Goal: Task Accomplishment & Management: Understand process/instructions

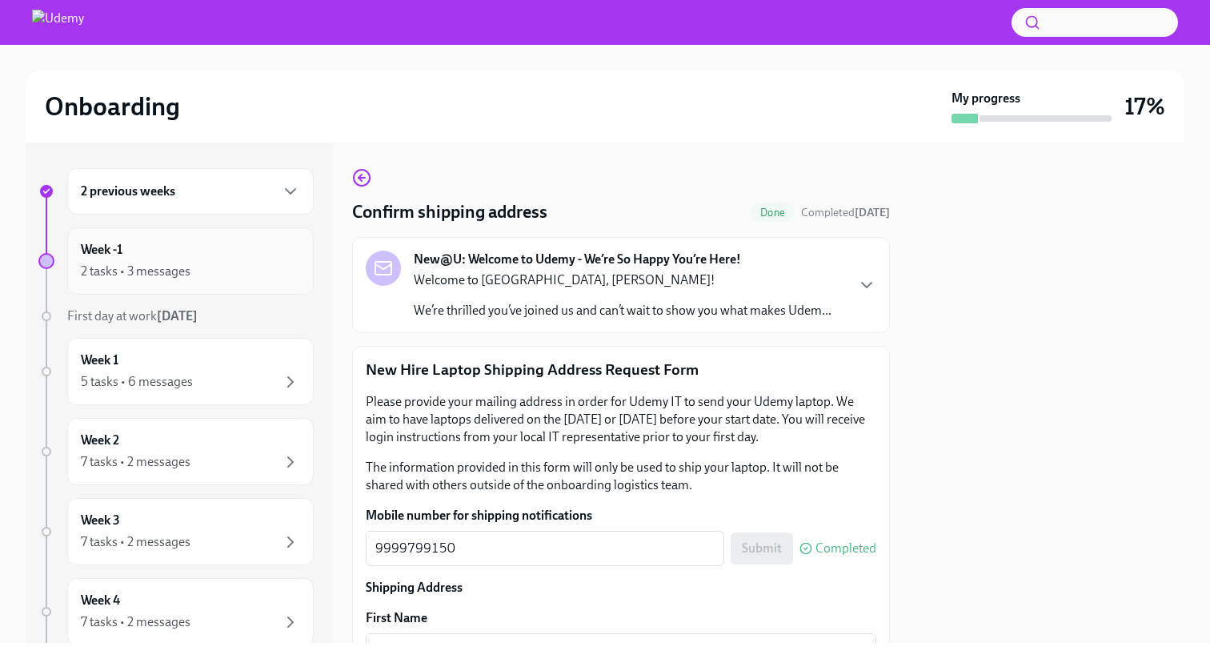
click at [230, 276] on div "2 tasks • 3 messages" at bounding box center [190, 271] width 219 height 19
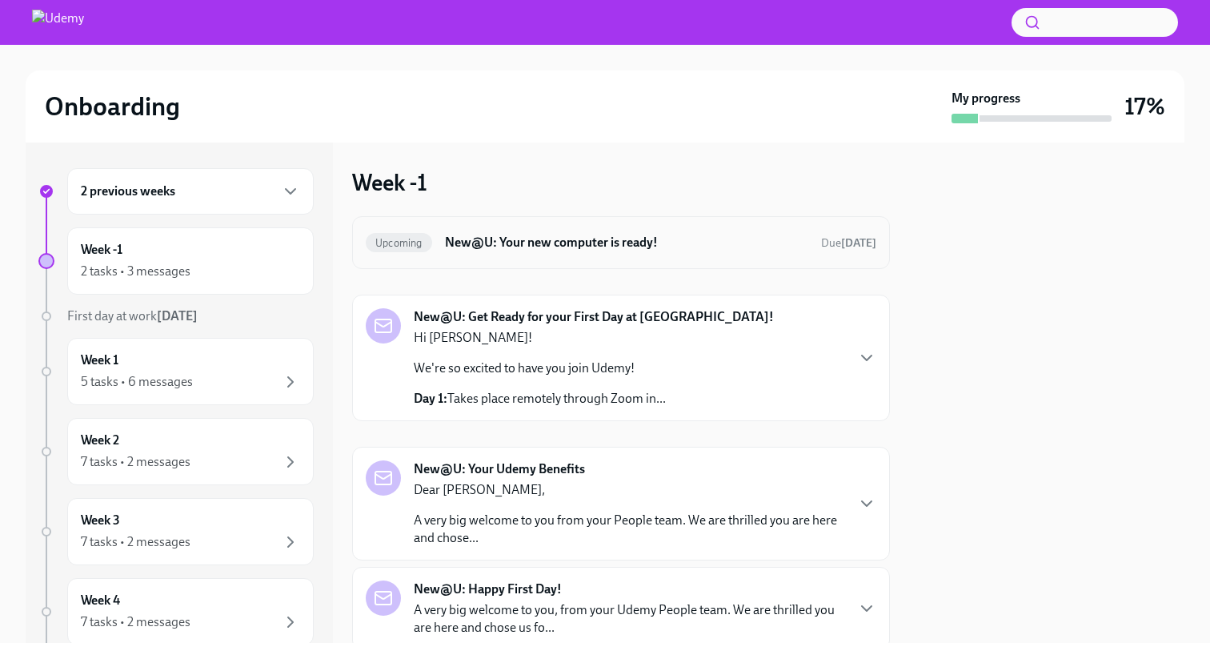
click at [776, 250] on h6 "New@U: Your new computer is ready!" at bounding box center [626, 243] width 363 height 18
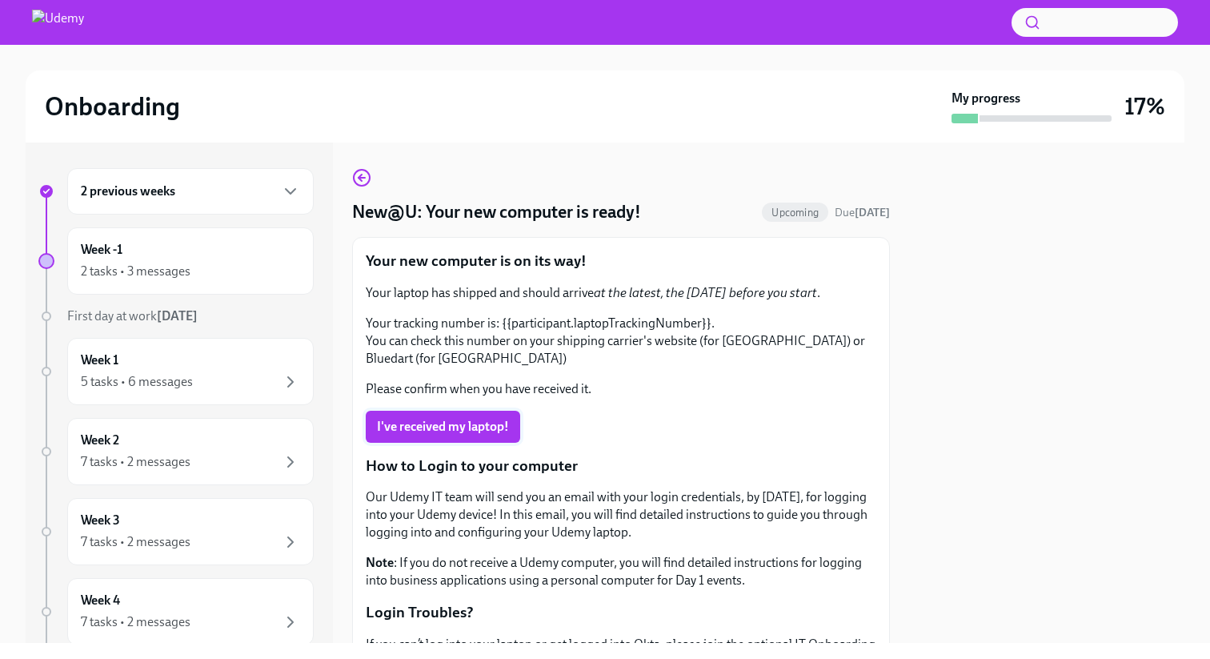
click at [495, 427] on span "I've received my laptop!" at bounding box center [443, 427] width 132 height 16
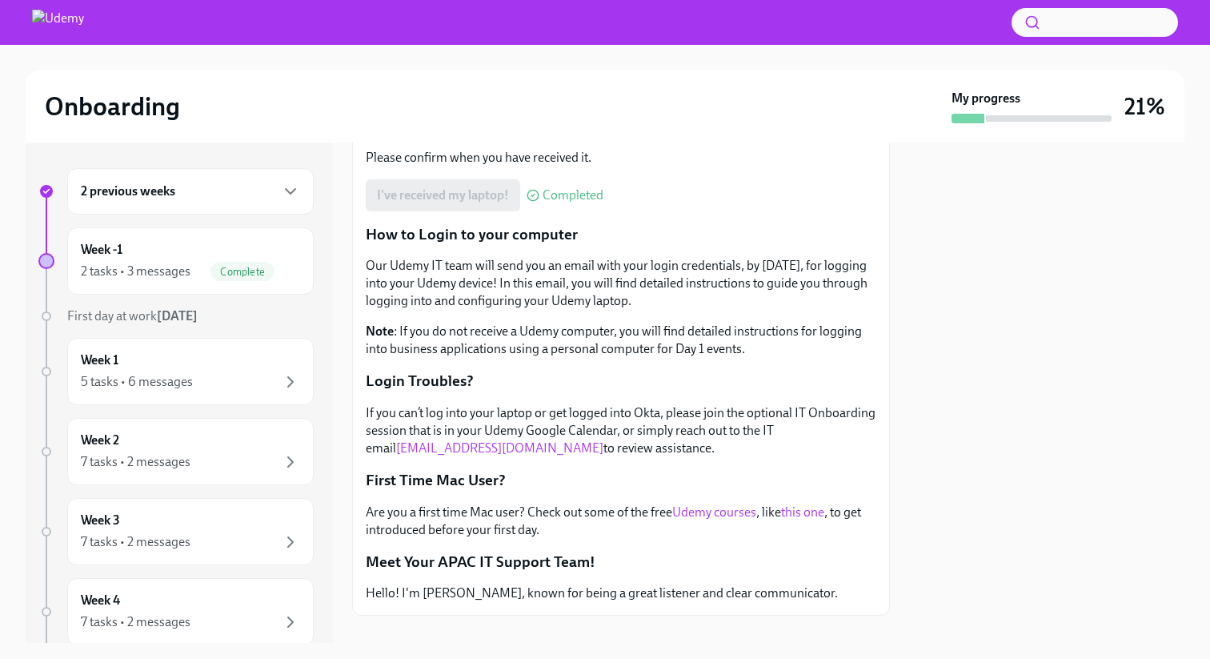
scroll to position [255, 0]
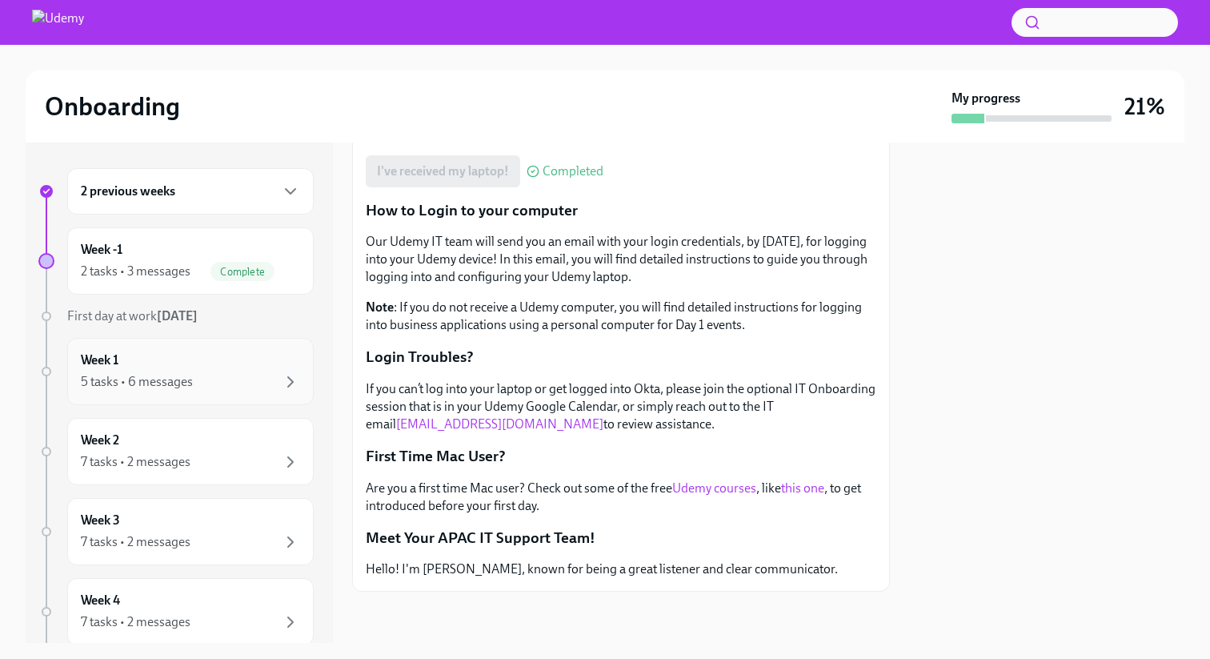
click at [217, 354] on div "Week 1 5 tasks • 6 messages" at bounding box center [190, 371] width 219 height 40
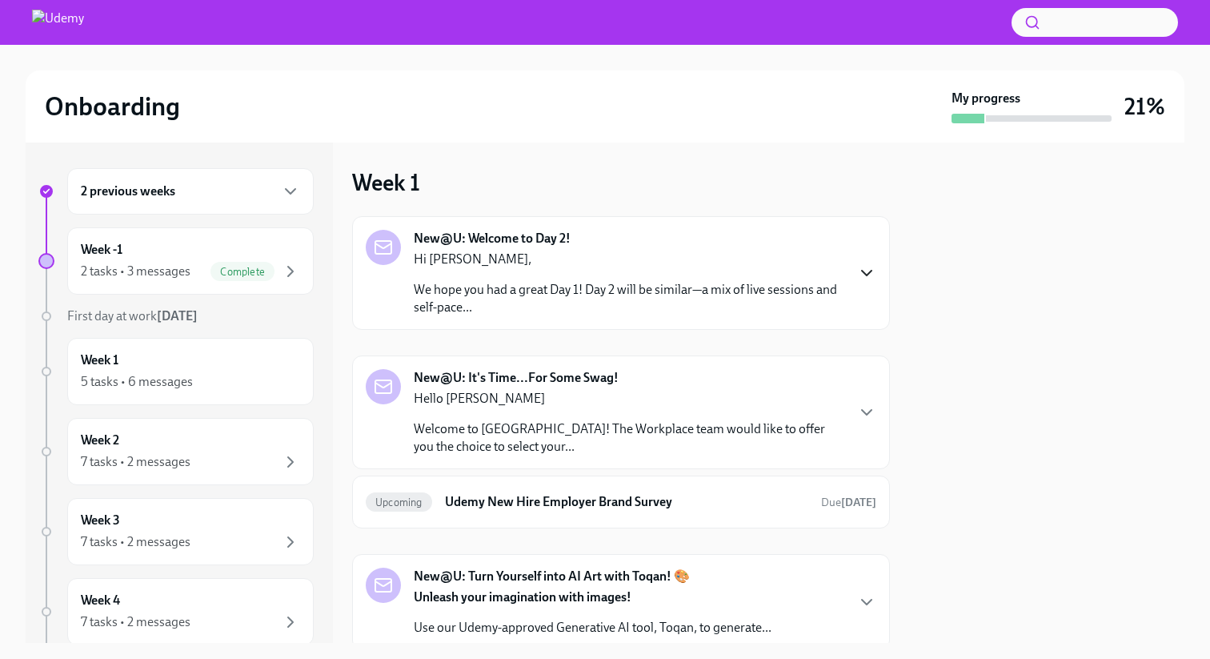
click at [865, 268] on icon "button" at bounding box center [866, 272] width 19 height 19
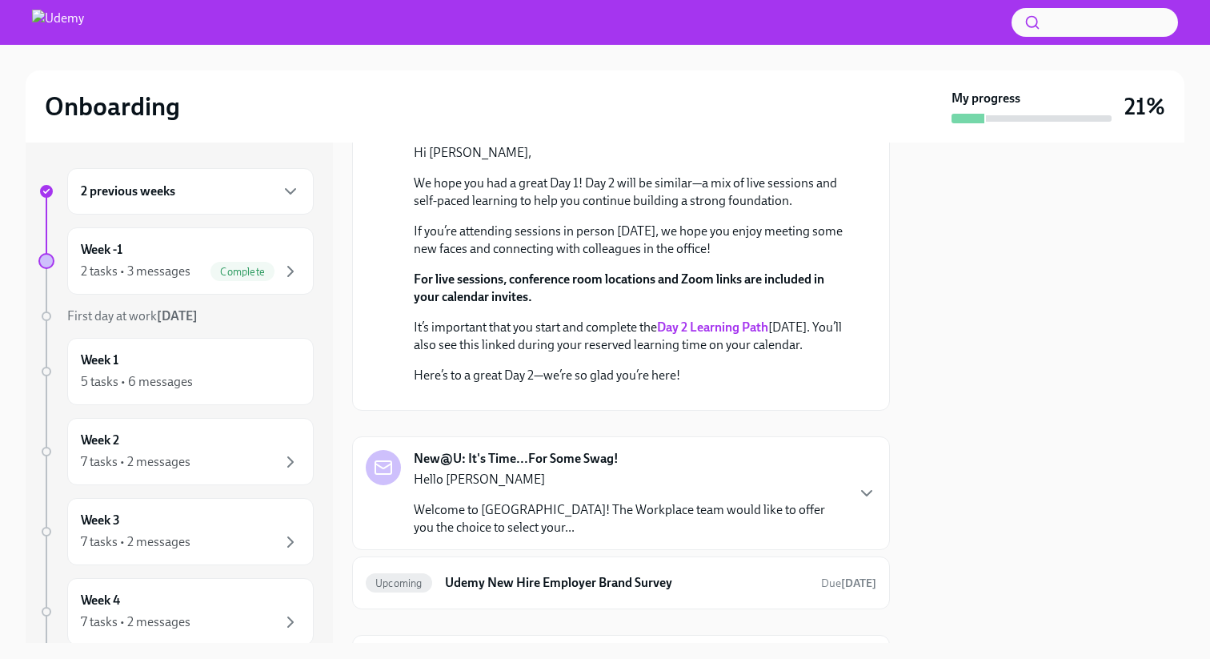
scroll to position [165, 0]
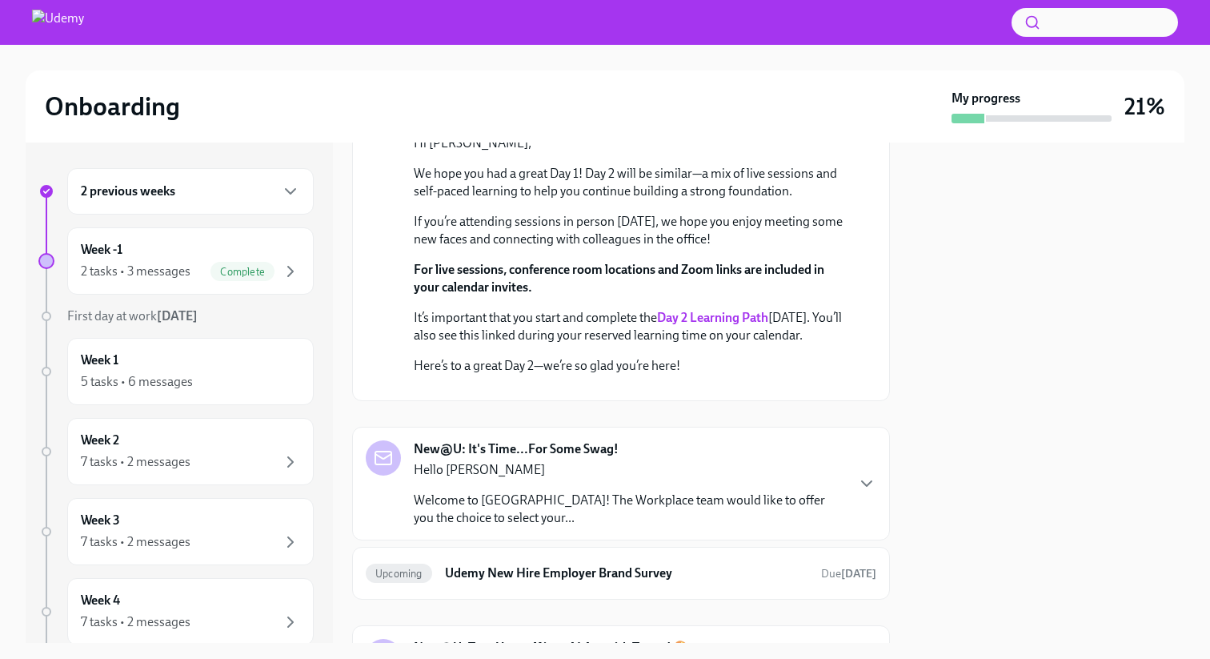
click at [739, 322] on strong "Day 2 Learning Path" at bounding box center [712, 317] width 111 height 15
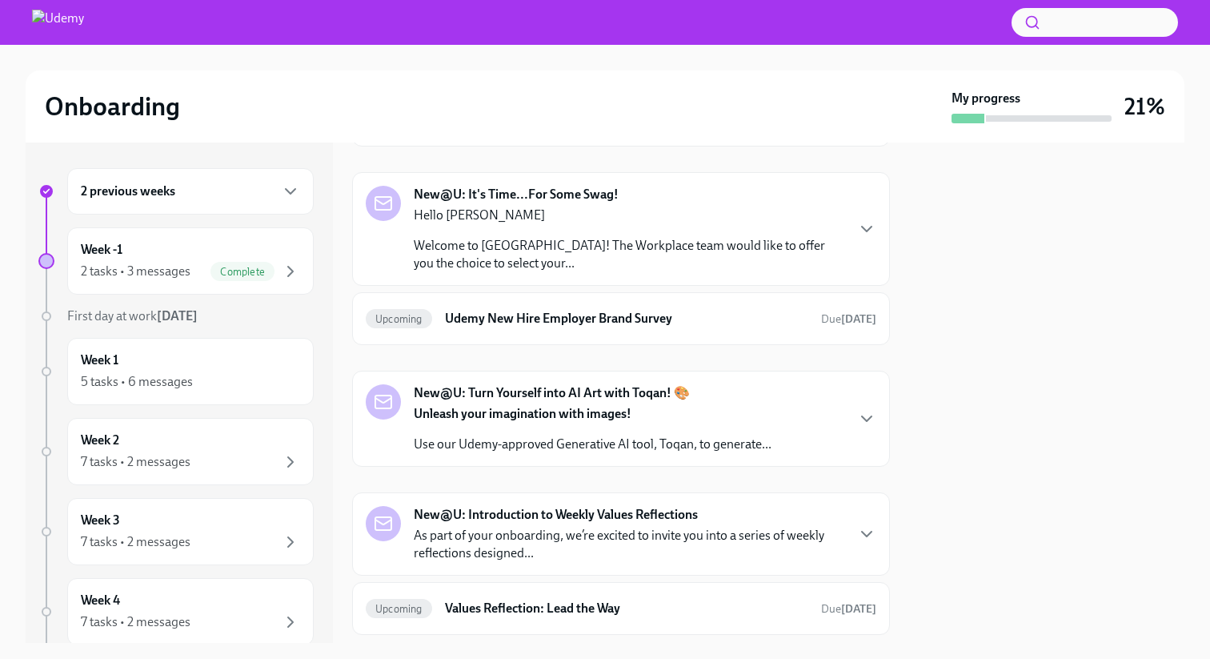
scroll to position [425, 0]
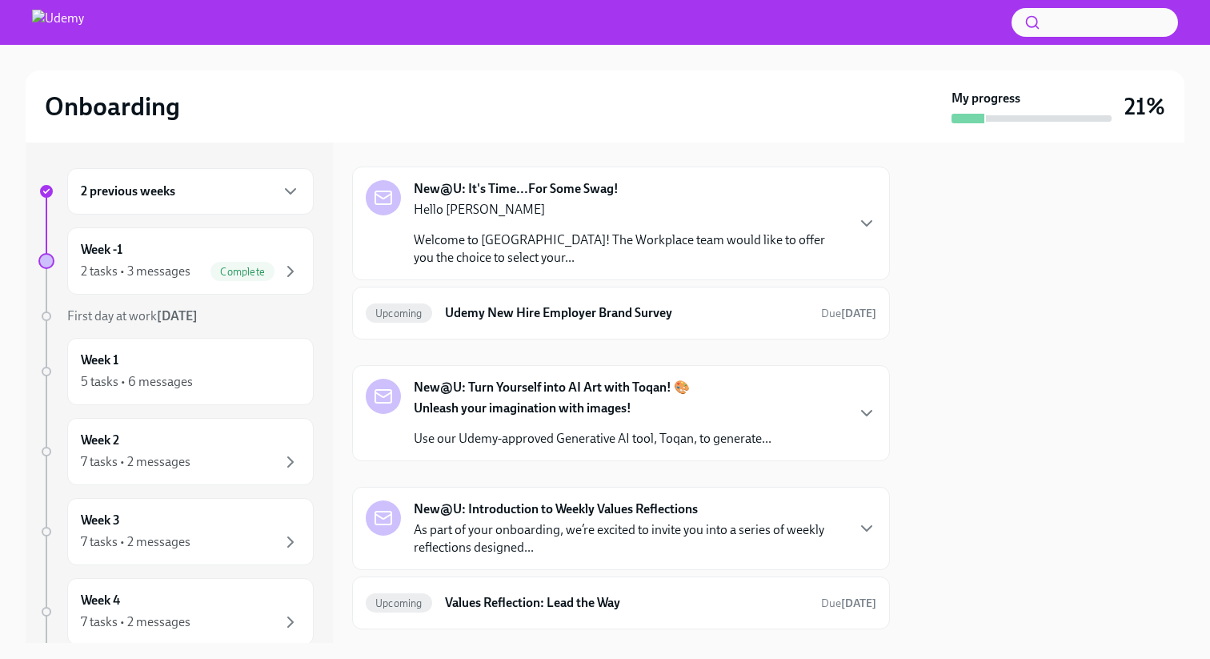
click at [523, 266] on p "Welcome to [GEOGRAPHIC_DATA]! The Workplace team would like to offer you the ch…" at bounding box center [629, 248] width 431 height 35
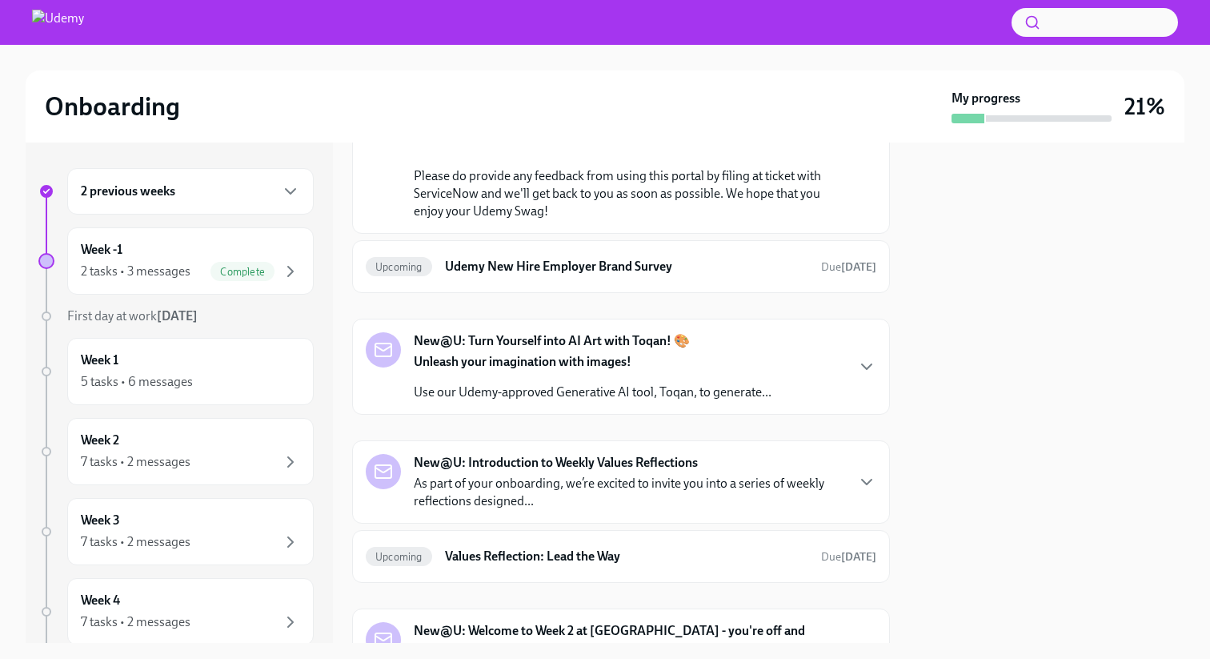
scroll to position [785, 0]
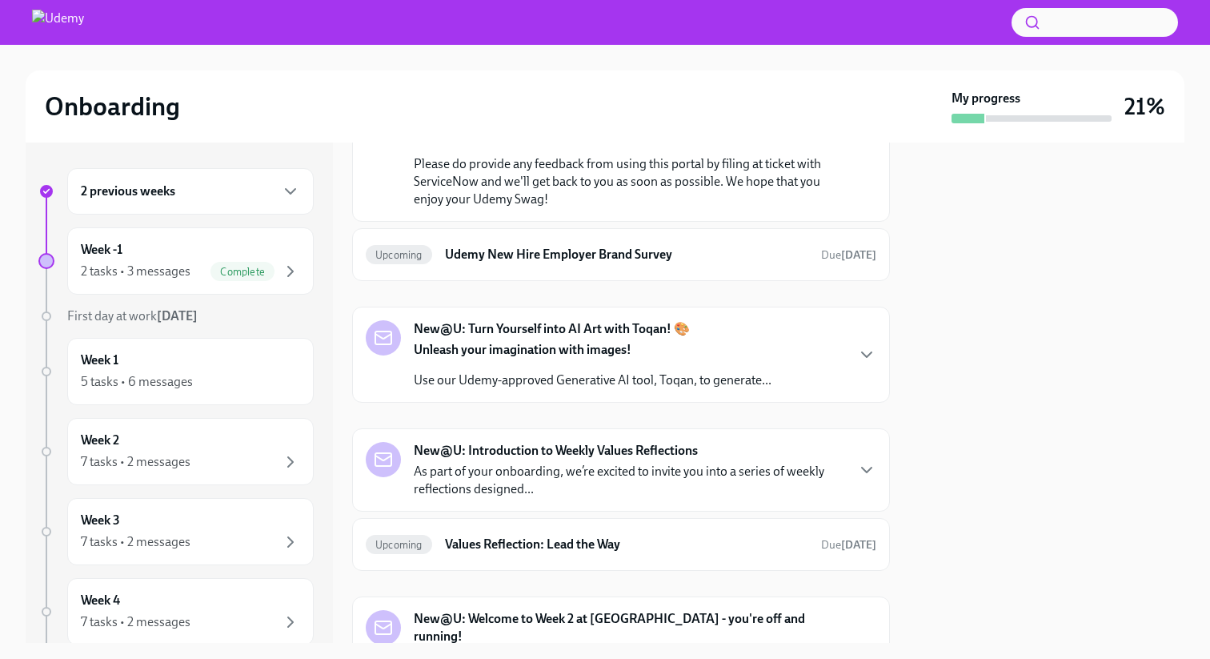
click at [727, 32] on link "the swag portal." at bounding box center [627, 15] width 426 height 33
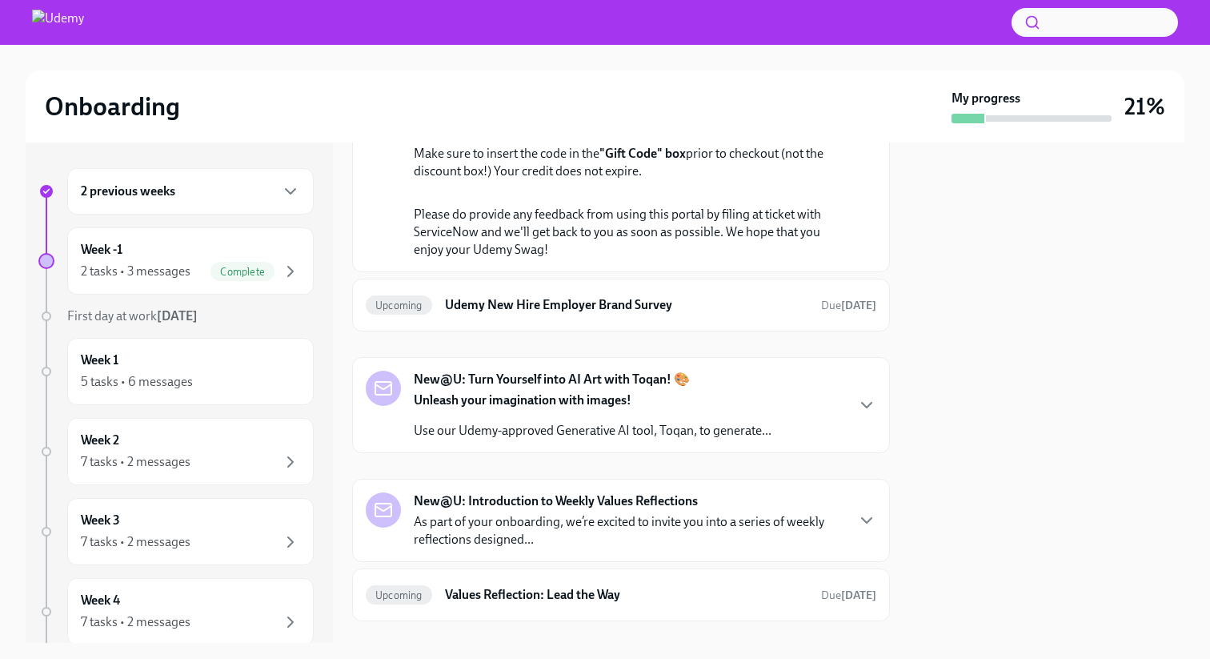
scroll to position [756, 0]
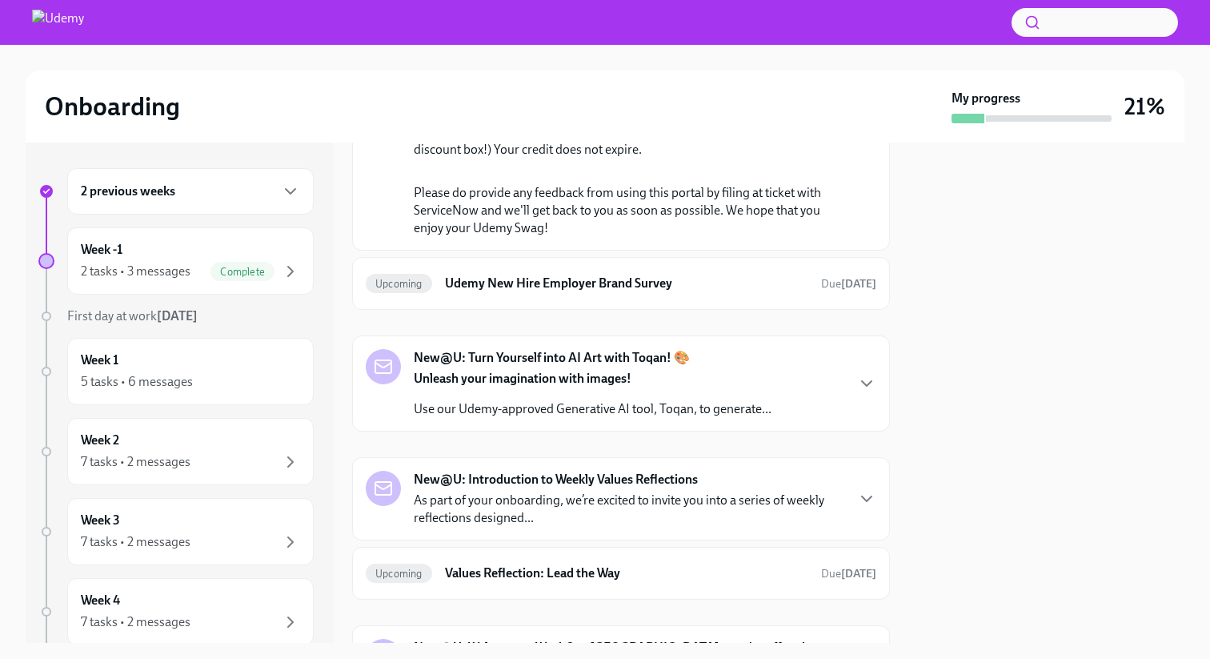
click at [715, 110] on p "Your unique Gift Card Code to use on checkout: QAVQTBI647" at bounding box center [632, 102] width 437 height 18
copy p "QAVQTBI647"
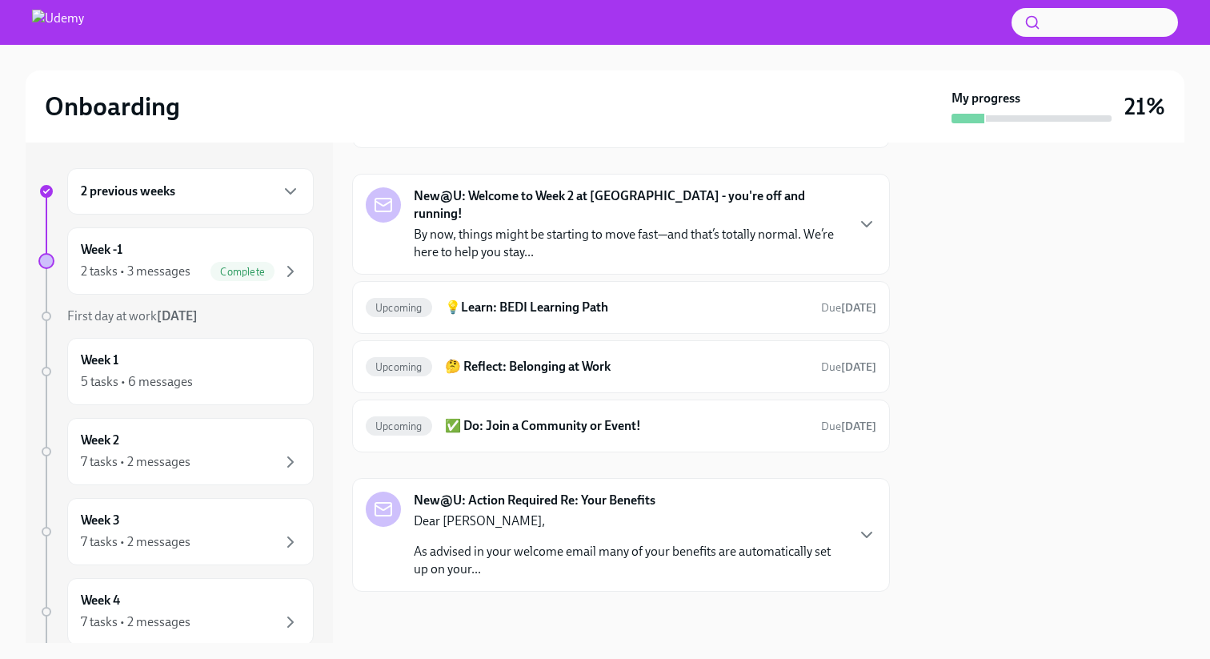
scroll to position [1690, 0]
click at [868, 531] on icon "button" at bounding box center [866, 534] width 19 height 19
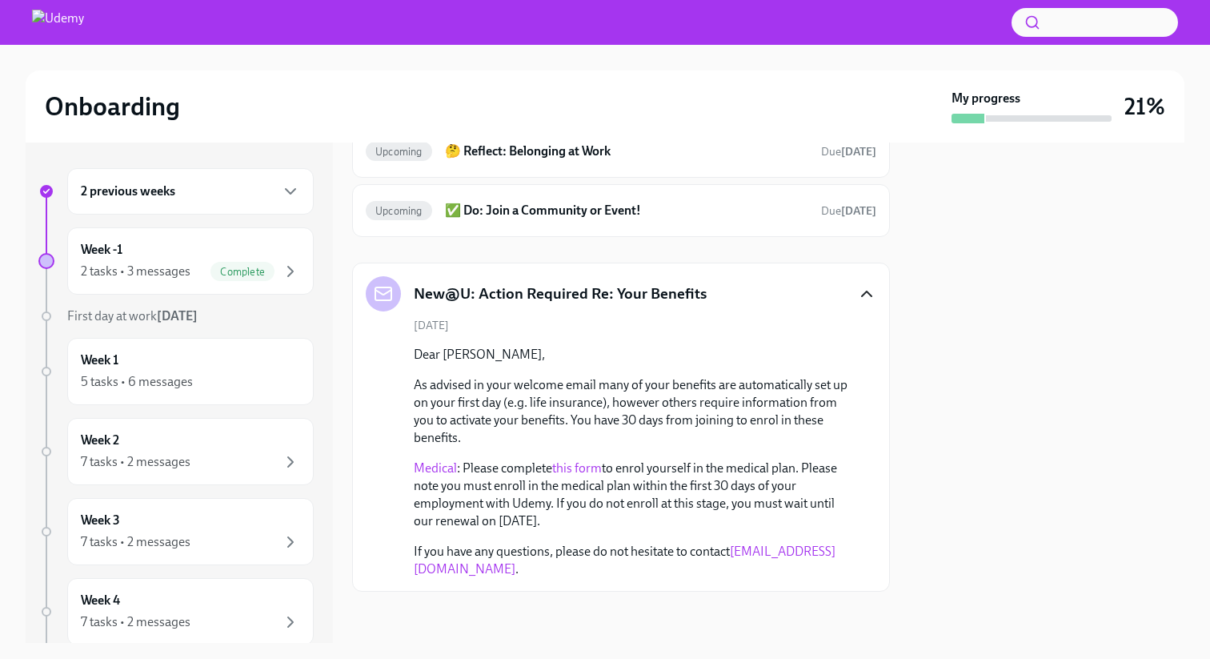
scroll to position [1905, 0]
click at [215, 317] on div "First day at work [DATE]" at bounding box center [190, 316] width 246 height 18
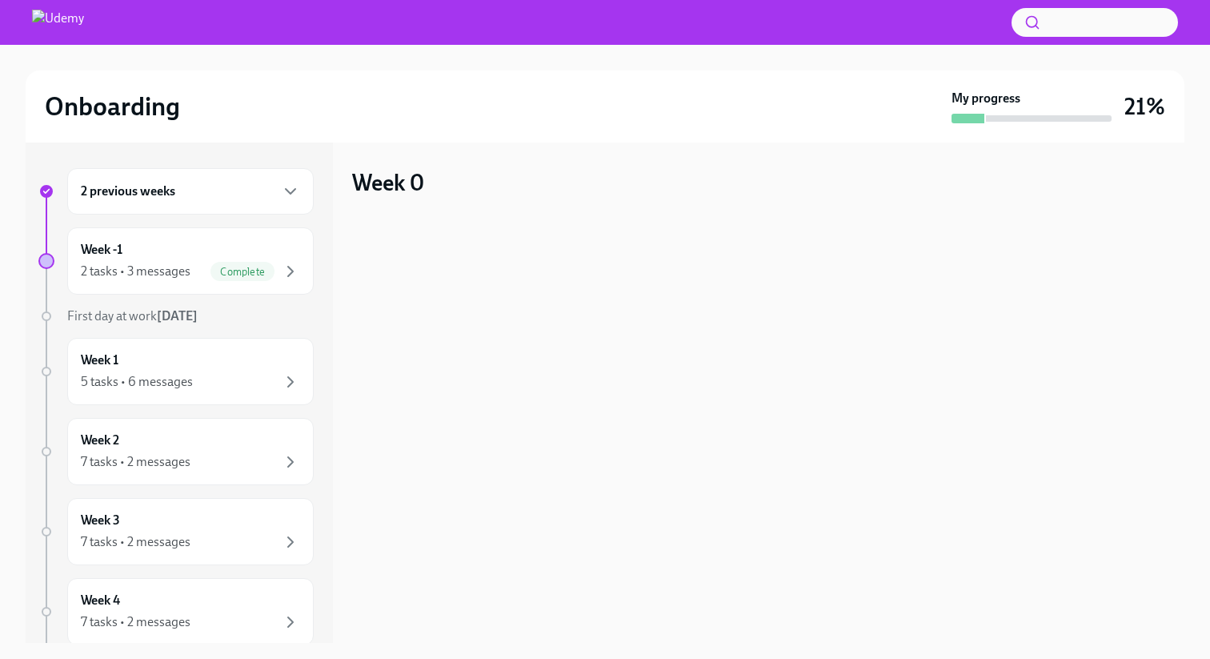
click at [215, 317] on div "First day at work [DATE]" at bounding box center [190, 316] width 246 height 18
click at [172, 349] on div "Week 1 5 tasks • 6 messages" at bounding box center [190, 371] width 246 height 67
